Goal: Task Accomplishment & Management: Use online tool/utility

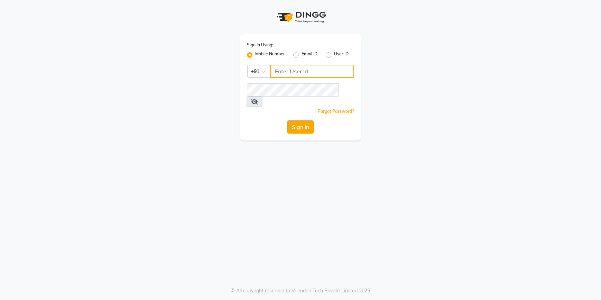
type input "9779259111"
click at [303, 120] on button "Sign In" at bounding box center [300, 126] width 26 height 13
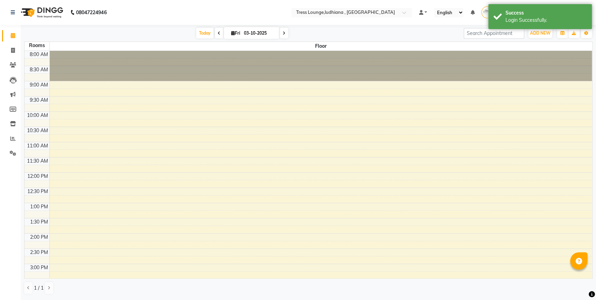
select select "en"
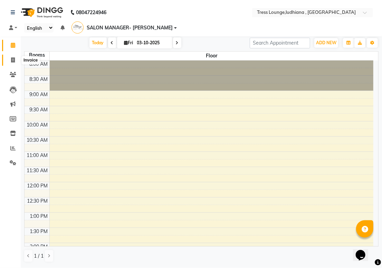
click at [15, 58] on span at bounding box center [13, 60] width 12 height 8
select select "6306"
select select "service"
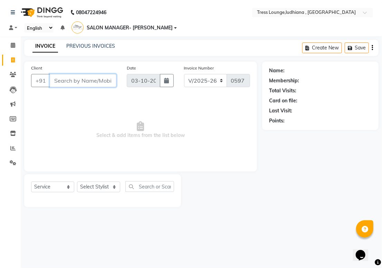
click at [73, 84] on input "Client" at bounding box center [83, 80] width 67 height 13
paste input "7838032200"
type input "7838032200"
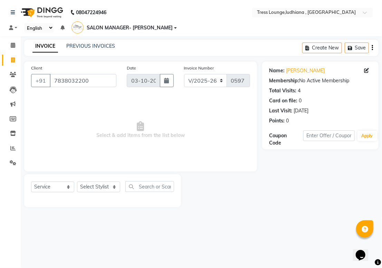
click at [245, 226] on div "08047224946 Select Location × [GEOGRAPHIC_DATA],ludhiana , Ludhiana Default Pan…" at bounding box center [191, 134] width 382 height 268
click at [95, 188] on select "Select Stylist DEEPAK JUGNOO [PERSON_NAME] KUNAL [PERSON_NAME] [PERSON_NAME] SA…" at bounding box center [98, 186] width 43 height 11
select select "85679"
click at [77, 181] on select "Select Stylist DEEPAK JUGNOO [PERSON_NAME] KUNAL [PERSON_NAME] [PERSON_NAME] SA…" at bounding box center [98, 186] width 43 height 11
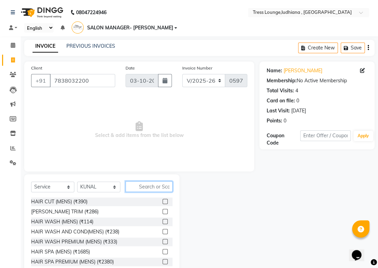
click at [151, 187] on input "text" at bounding box center [148, 186] width 47 height 11
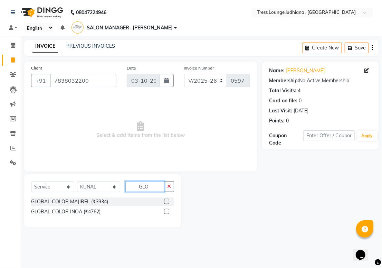
type input "GLO"
click at [165, 211] on label at bounding box center [166, 211] width 5 height 5
click at [165, 211] on input "checkbox" at bounding box center [166, 212] width 4 height 4
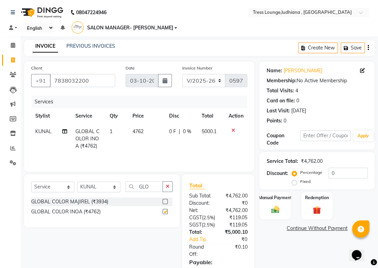
checkbox input "false"
click at [159, 188] on input "GLO" at bounding box center [143, 186] width 37 height 11
type input "G"
type input "HIGH"
click at [164, 201] on label at bounding box center [164, 201] width 5 height 5
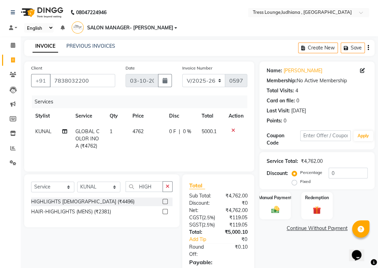
click at [164, 201] on input "checkbox" at bounding box center [164, 201] width 4 height 4
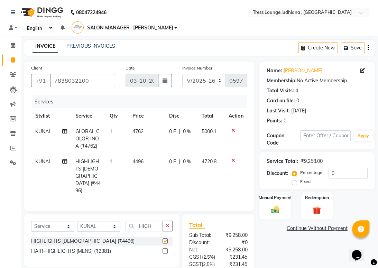
checkbox input "false"
click at [100, 221] on select "Select Stylist DEEPAK JUGNOO [PERSON_NAME] KUNAL [PERSON_NAME] [PERSON_NAME] SA…" at bounding box center [98, 226] width 43 height 11
select select "92856"
click at [77, 221] on select "Select Stylist DEEPAK JUGNOO [PERSON_NAME] KUNAL [PERSON_NAME] [PERSON_NAME] SA…" at bounding box center [98, 226] width 43 height 11
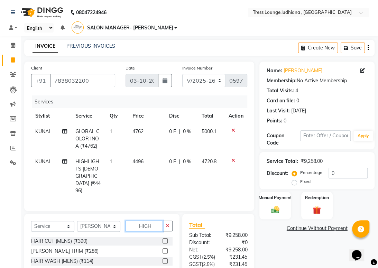
click at [152, 221] on input "HIGH" at bounding box center [143, 226] width 37 height 11
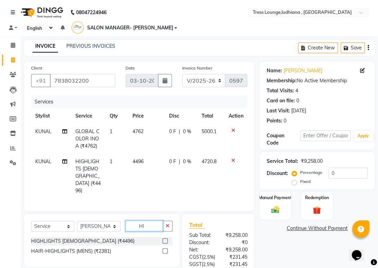
type input "H"
type input "NAIL"
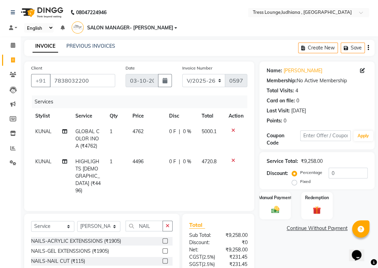
click at [162, 248] on label at bounding box center [164, 250] width 5 height 5
click at [162, 249] on input "checkbox" at bounding box center [164, 251] width 4 height 4
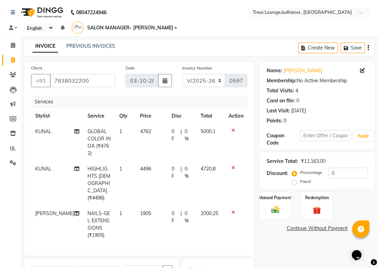
checkbox input "false"
click at [104, 266] on select "Select Stylist DEEPAK JUGNOO [PERSON_NAME] KUNAL [PERSON_NAME] [PERSON_NAME] SA…" at bounding box center [98, 271] width 43 height 11
select select "82990"
click at [77, 266] on select "Select Stylist DEEPAK JUGNOO [PERSON_NAME] KUNAL [PERSON_NAME] [PERSON_NAME] SA…" at bounding box center [98, 271] width 43 height 11
click at [152, 265] on input "NAIL" at bounding box center [143, 270] width 37 height 11
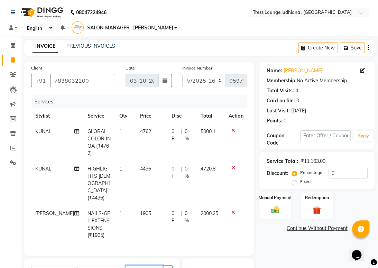
type input "N"
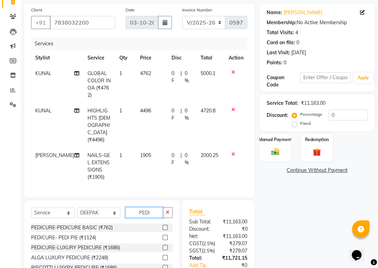
scroll to position [61, 0]
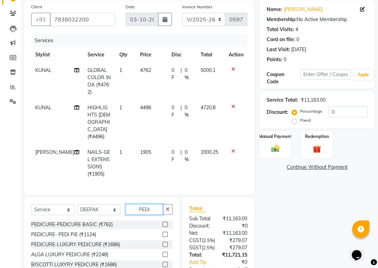
type input "PEDI"
click at [164, 262] on label at bounding box center [164, 264] width 5 height 5
click at [164, 262] on input "checkbox" at bounding box center [164, 264] width 4 height 4
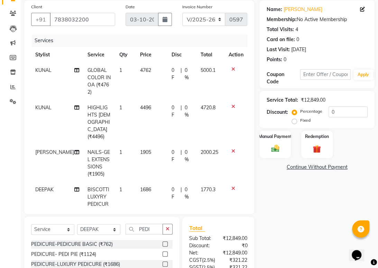
checkbox input "false"
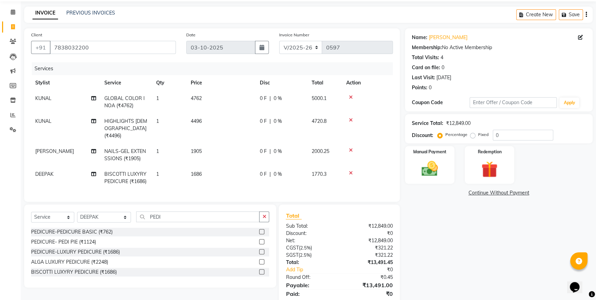
scroll to position [13, 0]
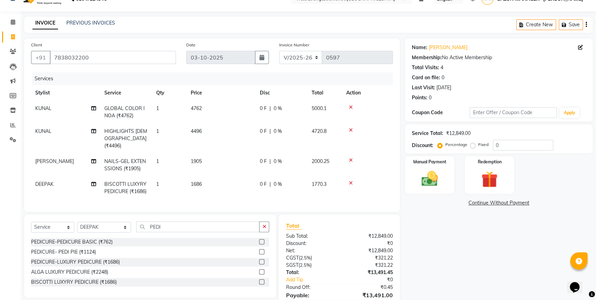
click at [350, 108] on icon at bounding box center [351, 107] width 4 height 5
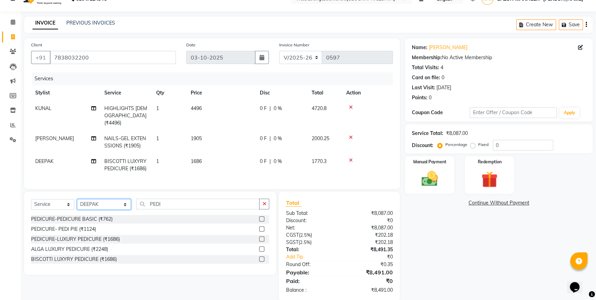
click at [104, 203] on select "Select Stylist DEEPAK JUGNOO [PERSON_NAME] KUNAL [PERSON_NAME] [PERSON_NAME] SA…" at bounding box center [104, 204] width 54 height 11
select select "85679"
click at [77, 199] on select "Select Stylist DEEPAK JUGNOO [PERSON_NAME] KUNAL [PERSON_NAME] [PERSON_NAME] SA…" at bounding box center [104, 204] width 54 height 11
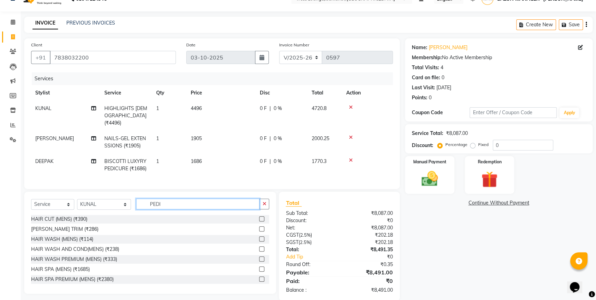
click at [170, 202] on input "PEDI" at bounding box center [197, 203] width 123 height 11
type input "P"
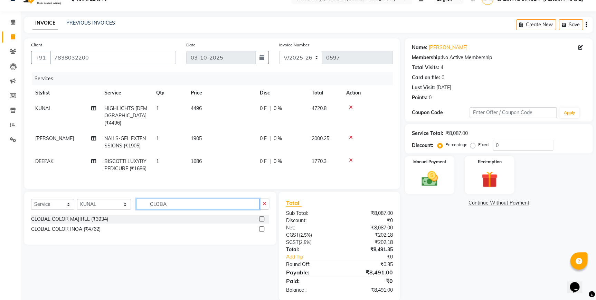
type input "GLOBA"
click at [261, 216] on label at bounding box center [261, 218] width 5 height 5
click at [261, 217] on input "checkbox" at bounding box center [261, 219] width 4 height 4
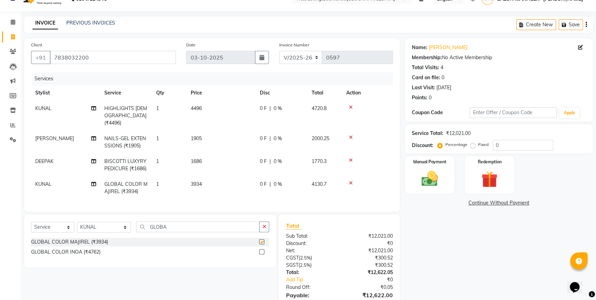
checkbox input "false"
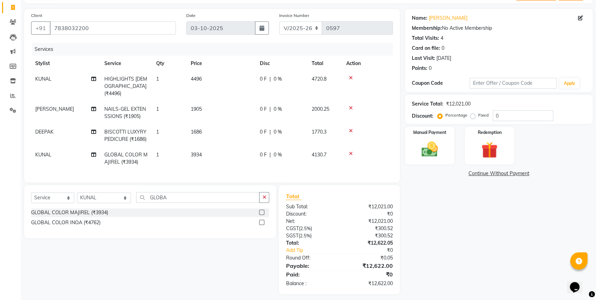
scroll to position [45, 0]
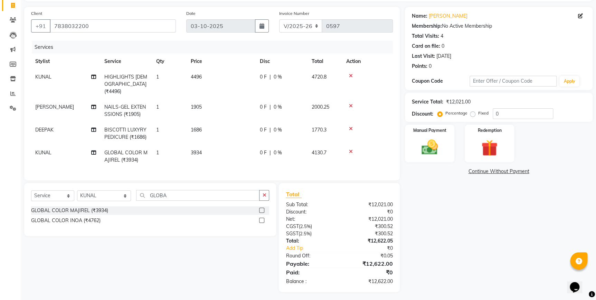
click at [478, 115] on label "Fixed" at bounding box center [483, 113] width 10 height 6
click at [472, 115] on input "Fixed" at bounding box center [474, 113] width 5 height 5
radio input "true"
click at [522, 114] on input "0" at bounding box center [523, 113] width 60 height 11
type input "2622"
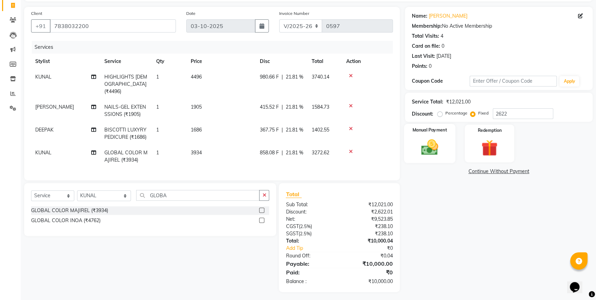
click at [442, 140] on img at bounding box center [430, 147] width 28 height 20
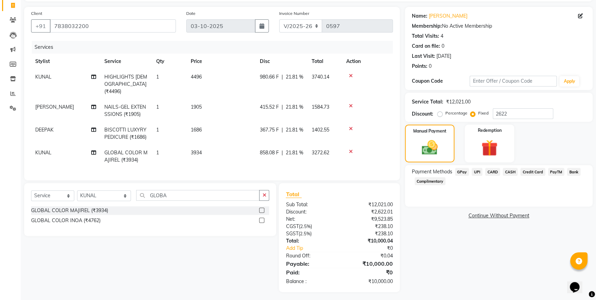
click at [491, 169] on span "CARD" at bounding box center [492, 172] width 15 height 8
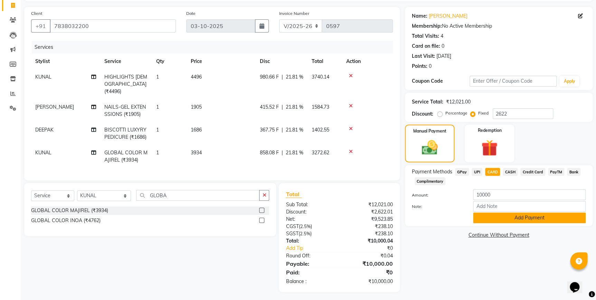
click at [523, 218] on button "Add Payment" at bounding box center [529, 217] width 113 height 11
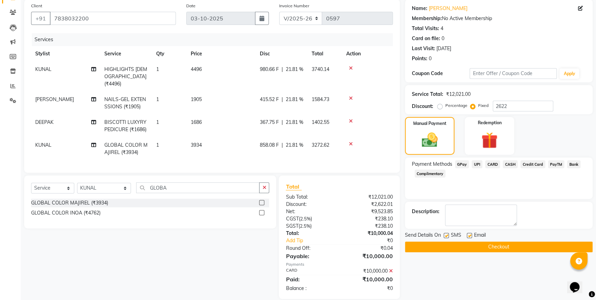
scroll to position [52, 0]
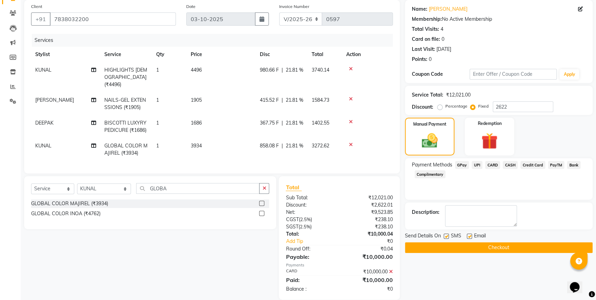
click at [470, 236] on label at bounding box center [469, 235] width 5 height 5
click at [470, 236] on input "checkbox" at bounding box center [469, 236] width 4 height 4
checkbox input "false"
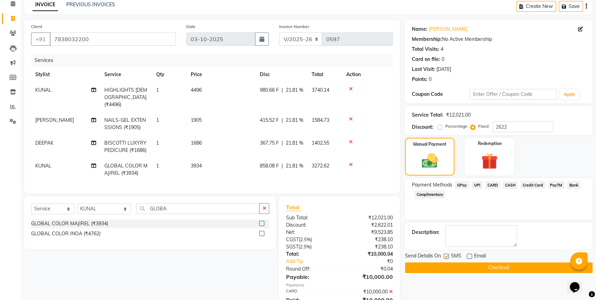
scroll to position [32, 0]
click at [446, 255] on label at bounding box center [446, 255] width 5 height 5
click at [446, 255] on input "checkbox" at bounding box center [446, 256] width 4 height 4
checkbox input "false"
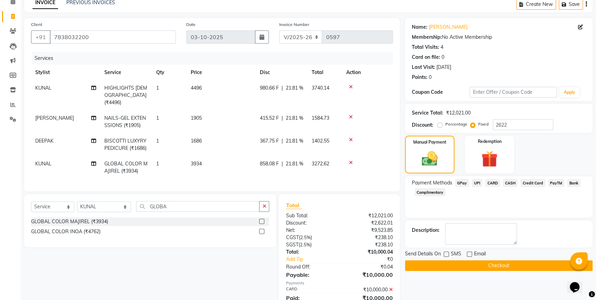
click at [500, 266] on button "Checkout" at bounding box center [499, 265] width 188 height 11
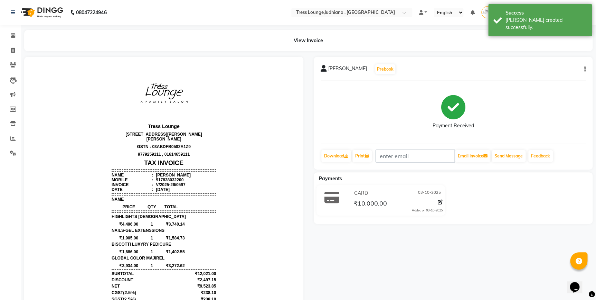
scroll to position [6, 0]
